Goal: Transaction & Acquisition: Obtain resource

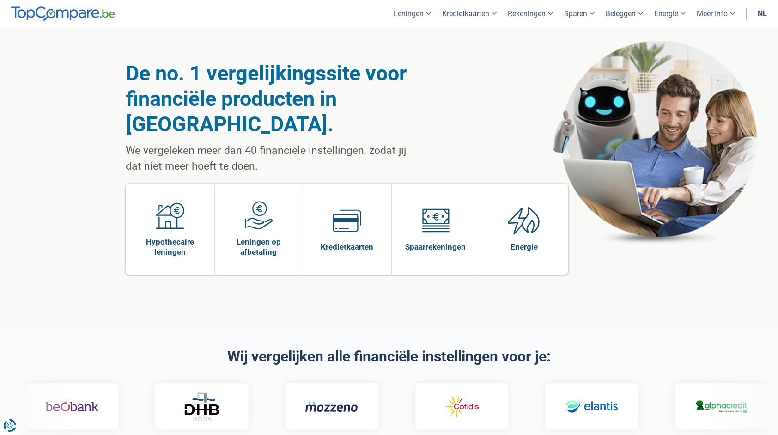
click at [761, 16] on link "nl" at bounding box center [762, 13] width 20 height 27
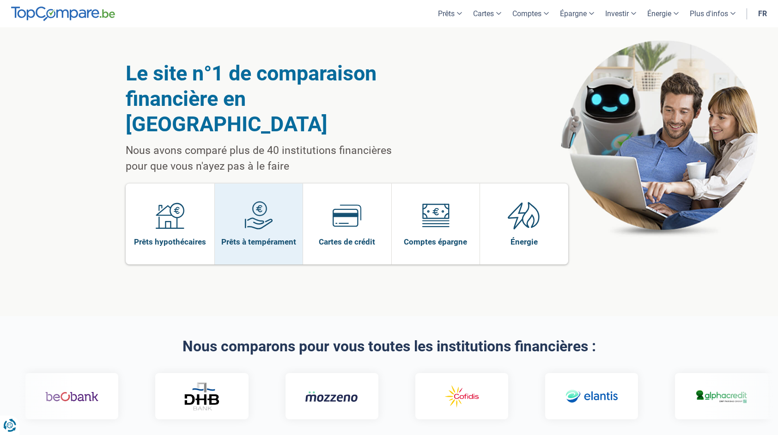
click at [251, 204] on span at bounding box center [258, 219] width 29 height 36
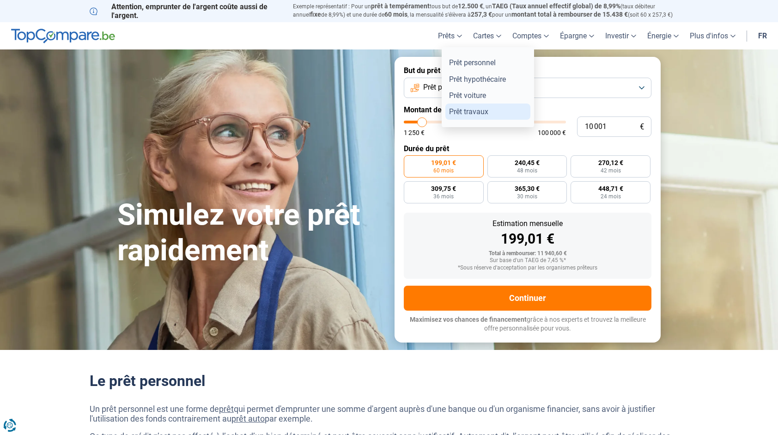
click at [469, 110] on link "Prêt travaux" at bounding box center [487, 111] width 85 height 16
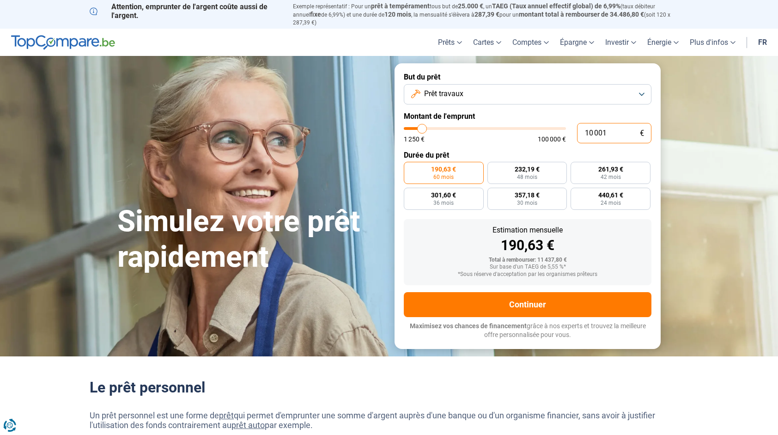
drag, startPoint x: 611, startPoint y: 127, endPoint x: 494, endPoint y: 127, distance: 117.3
click at [494, 127] on div "10 001 € 1 250 € 100 000 €" at bounding box center [528, 133] width 248 height 20
type input "10000"
radio input "true"
type input "1"
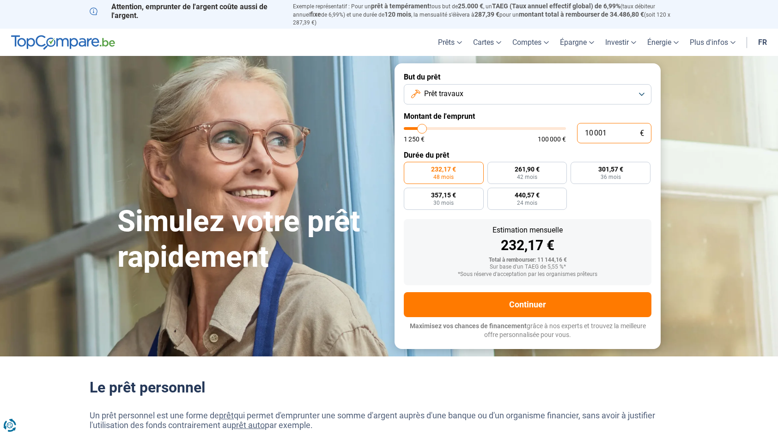
type input "1250"
type input "12"
type input "1250"
type input "125"
type input "1250"
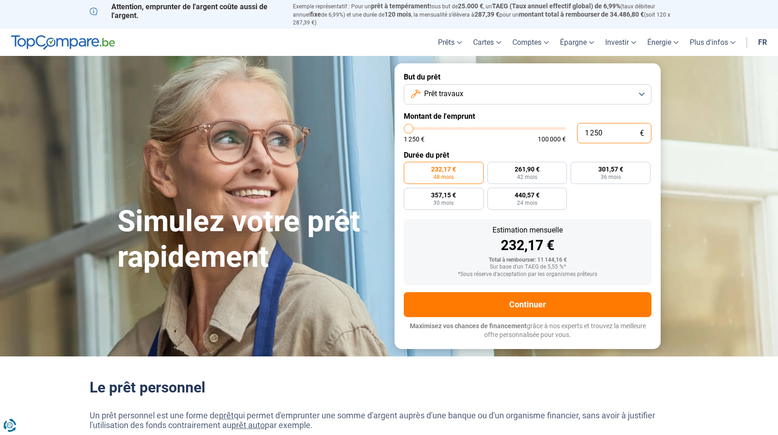
type input "12 500"
type input "12500"
radio input "false"
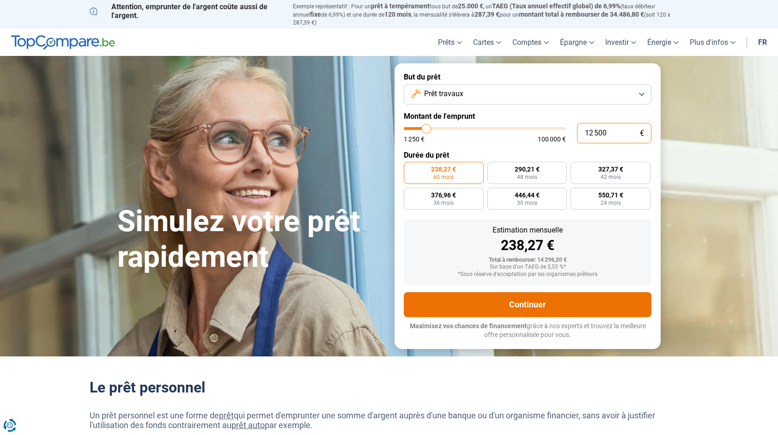
type input "12 500"
click at [487, 297] on button "Continuer" at bounding box center [528, 304] width 248 height 25
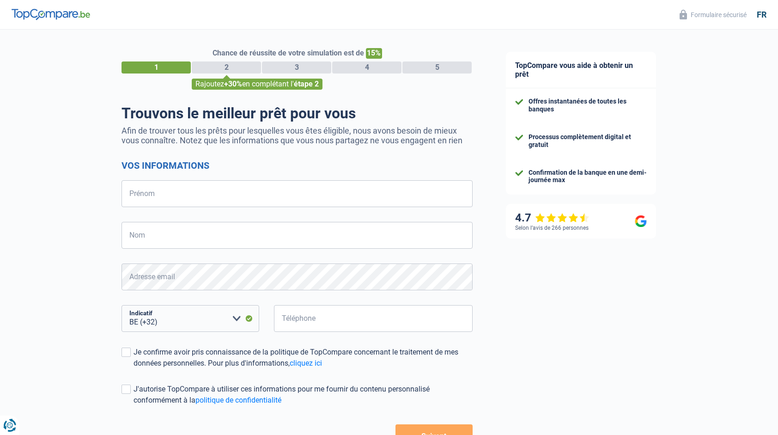
select select "32"
